Goal: Use online tool/utility: Utilize a website feature to perform a specific function

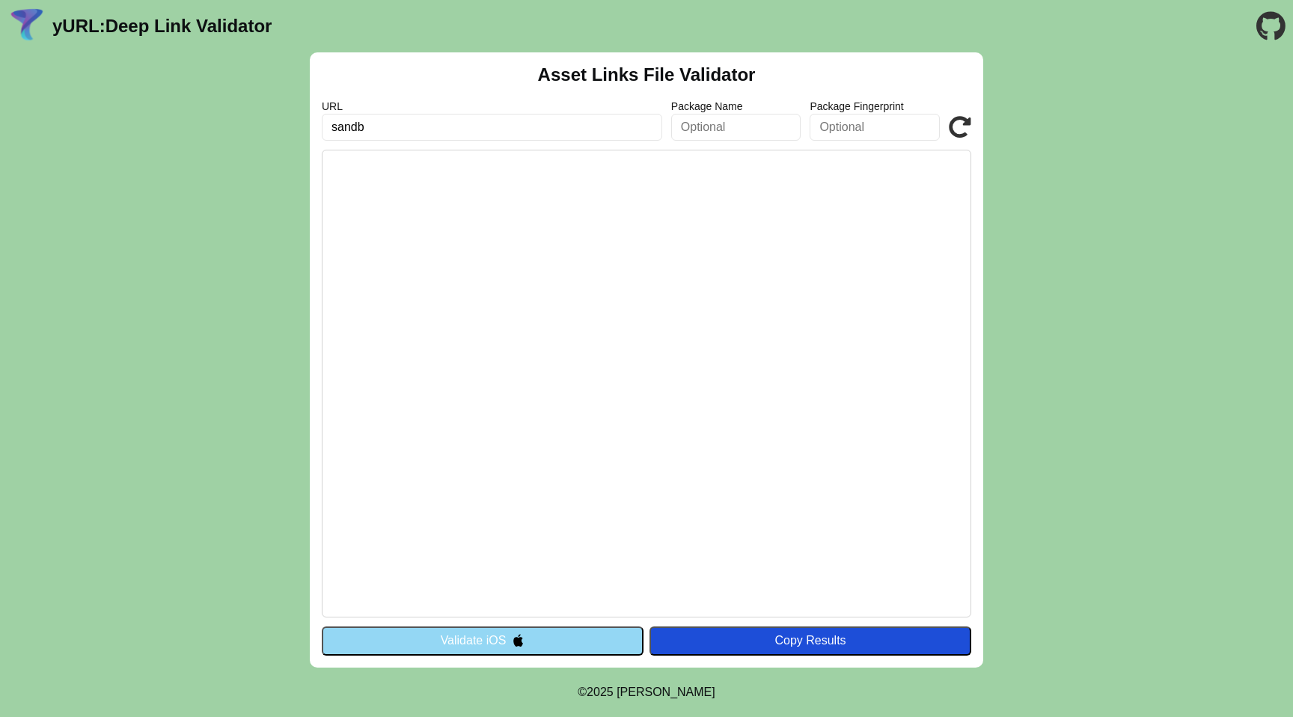
type input "sand"
type input "[URL][DOMAIN_NAME]"
click button "Validate" at bounding box center [0, 0] width 0 height 0
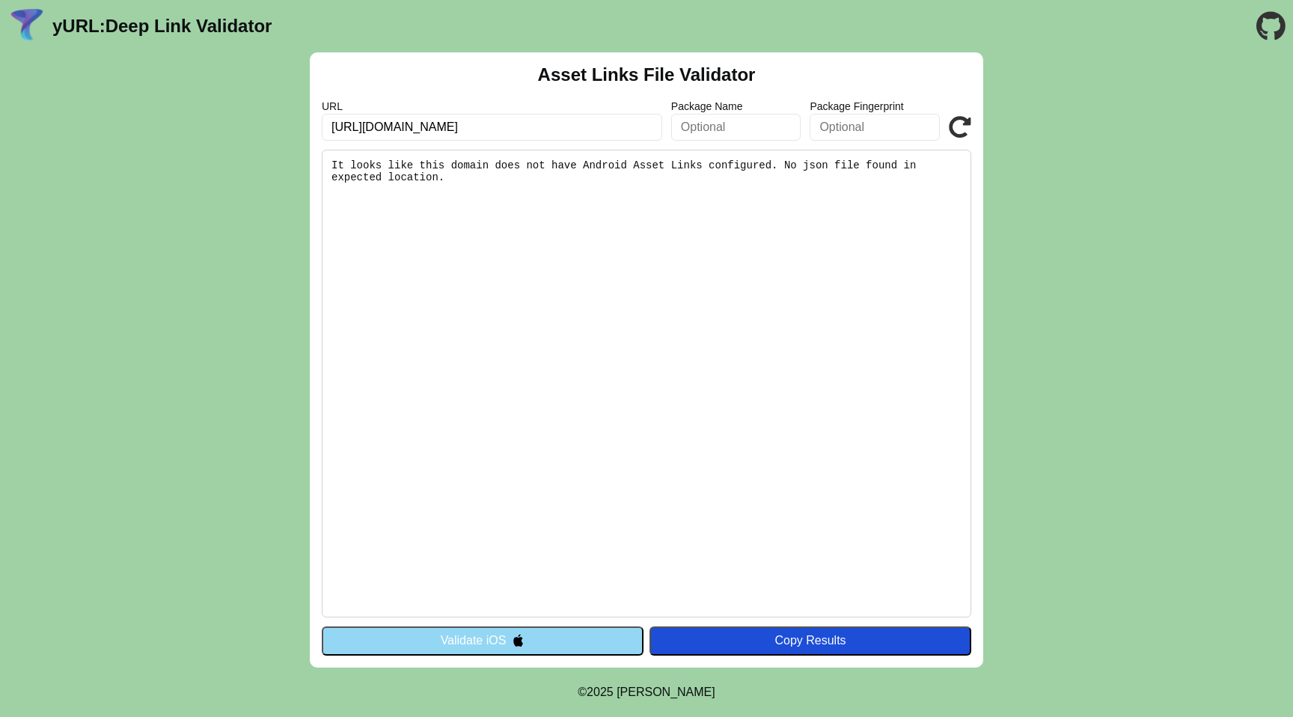
click at [531, 129] on input "[URL][DOMAIN_NAME]" at bounding box center [492, 127] width 341 height 27
click at [554, 129] on input "[URL][DOMAIN_NAME]" at bounding box center [492, 127] width 341 height 27
click at [510, 634] on button "Validate iOS" at bounding box center [483, 640] width 322 height 28
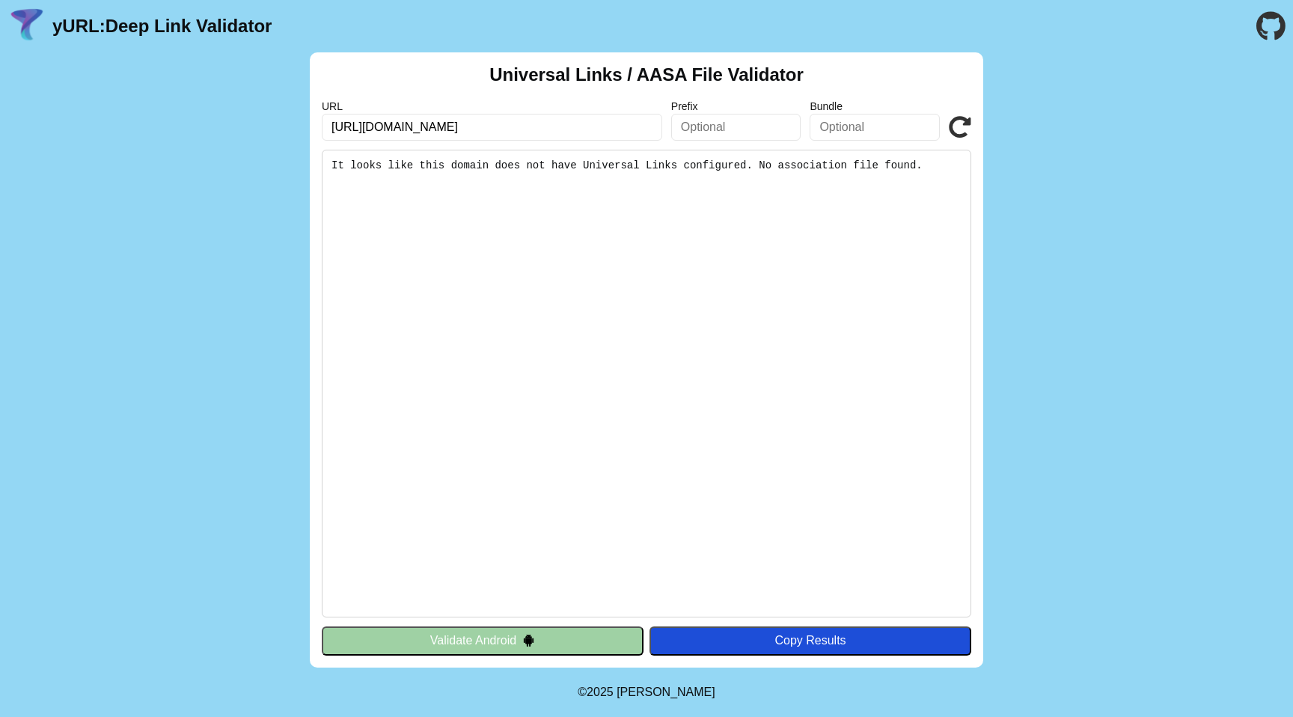
click at [552, 121] on input "https://sandbox.aura.money" at bounding box center [492, 127] width 341 height 27
paste input "/.well-known/assetlinks.json"
type input "https://sandbox.aura.money/.well-known/assetlinks.json"
click button "Validate" at bounding box center [0, 0] width 0 height 0
click at [491, 124] on input "https://sandbox.aura.money/.well-known/assetlinks.json" at bounding box center [492, 127] width 341 height 27
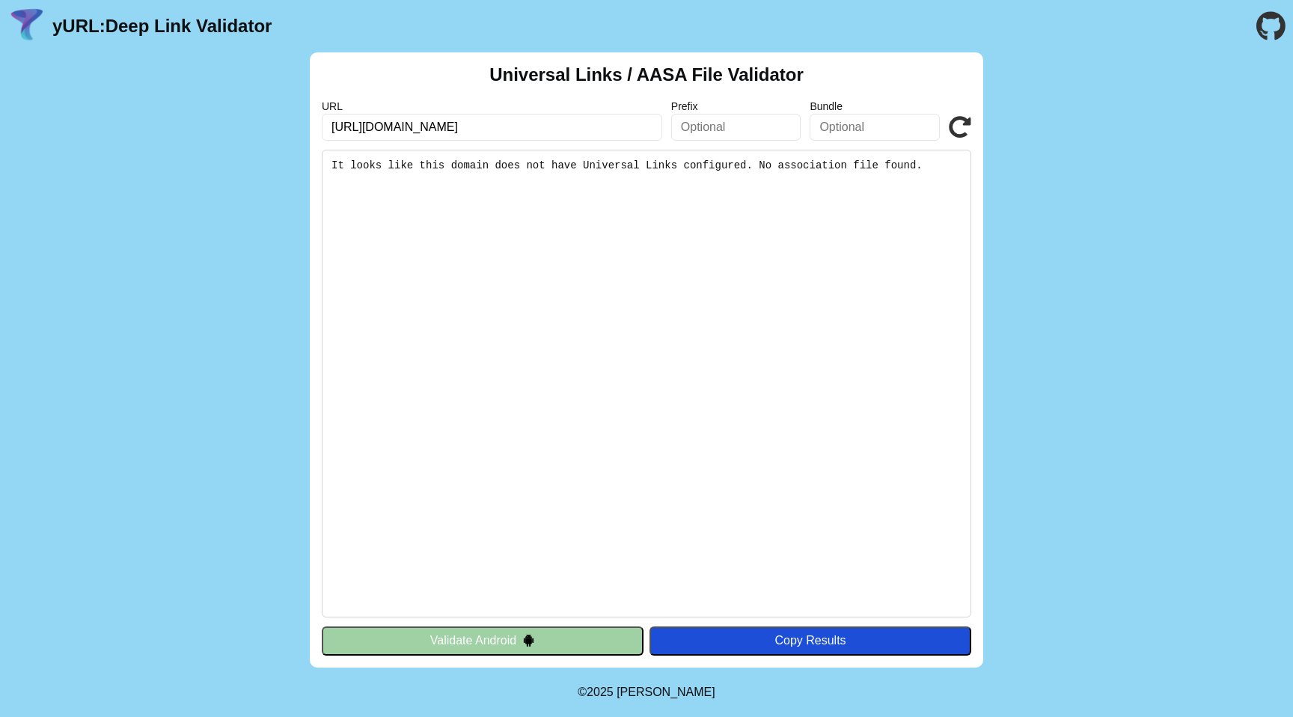
click at [1022, 67] on div "Universal Links / AASA File Validator URL https://sandbox.aura.money/.well-know…" at bounding box center [646, 359] width 1293 height 615
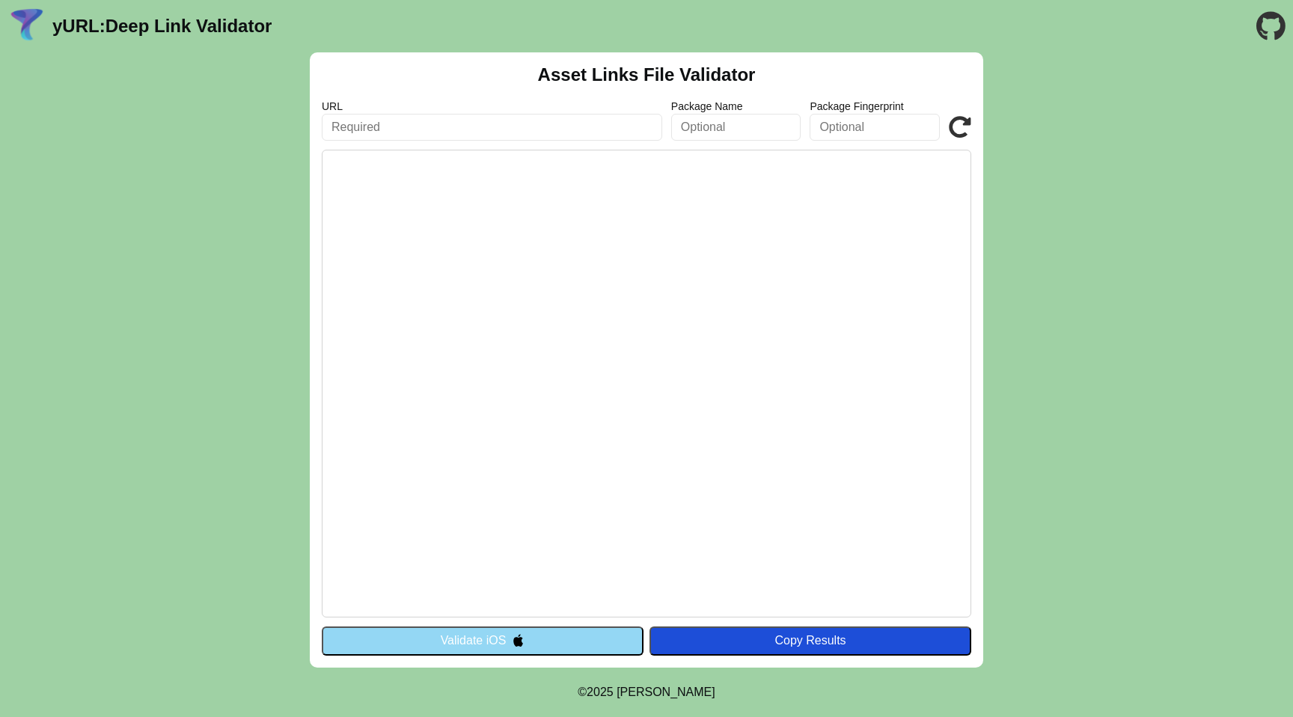
click at [465, 121] on input "text" at bounding box center [492, 127] width 341 height 27
type input "sandbox.aura.money"
click button "Validate" at bounding box center [0, 0] width 0 height 0
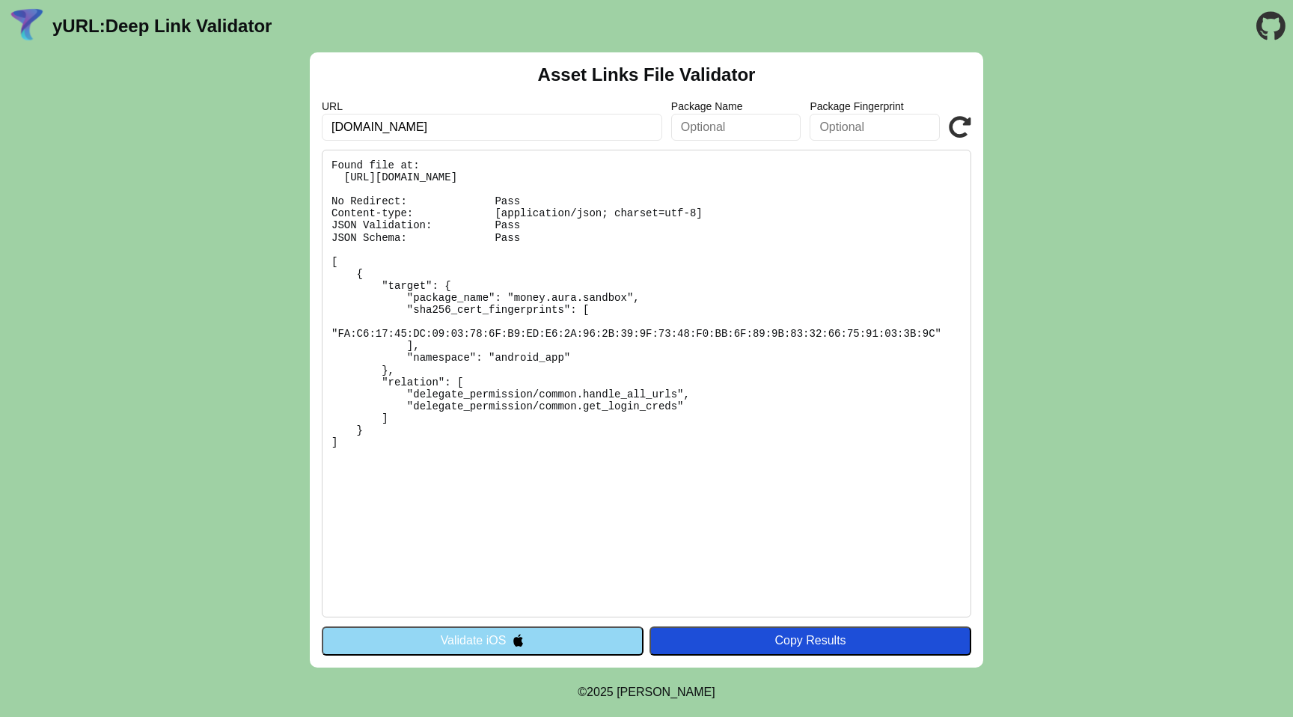
click at [541, 127] on input "[DOMAIN_NAME]" at bounding box center [492, 127] width 341 height 27
click at [503, 627] on button "Validate iOS" at bounding box center [483, 640] width 322 height 28
